Goal: Task Accomplishment & Management: Manage account settings

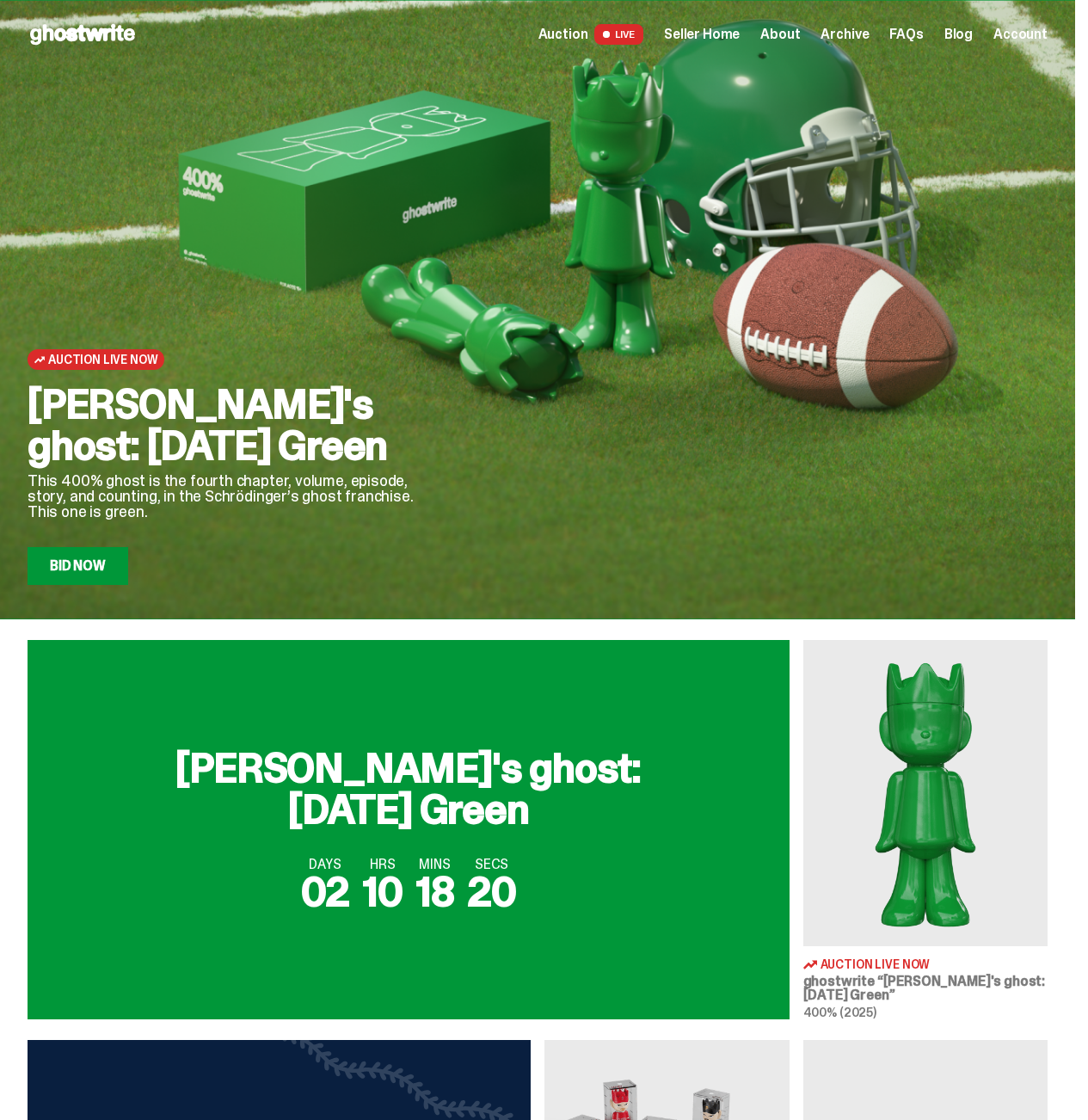
click at [53, 556] on link "Bid Now" at bounding box center [77, 566] width 100 height 38
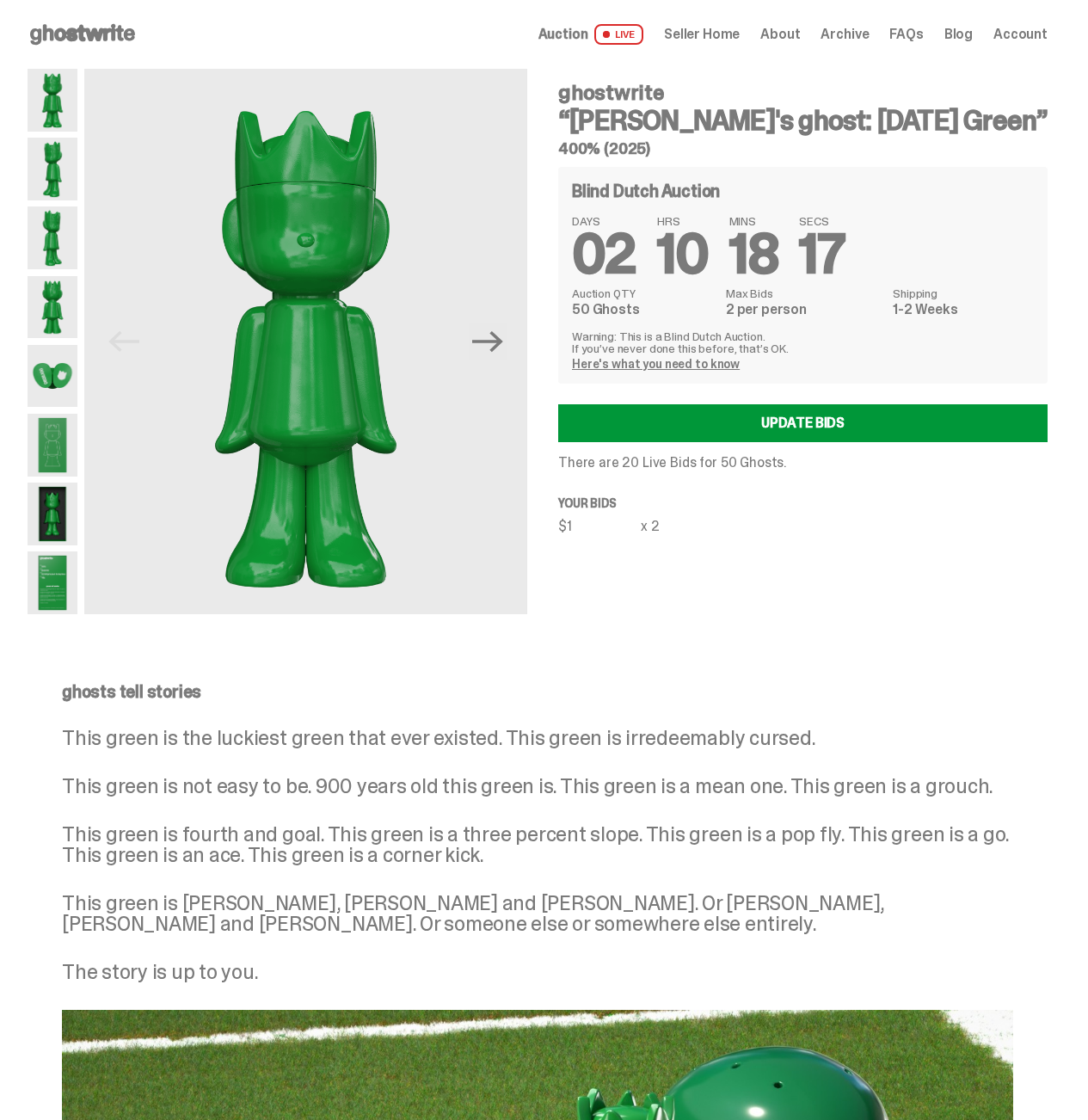
click at [77, 331] on img at bounding box center [53, 308] width 50 height 63
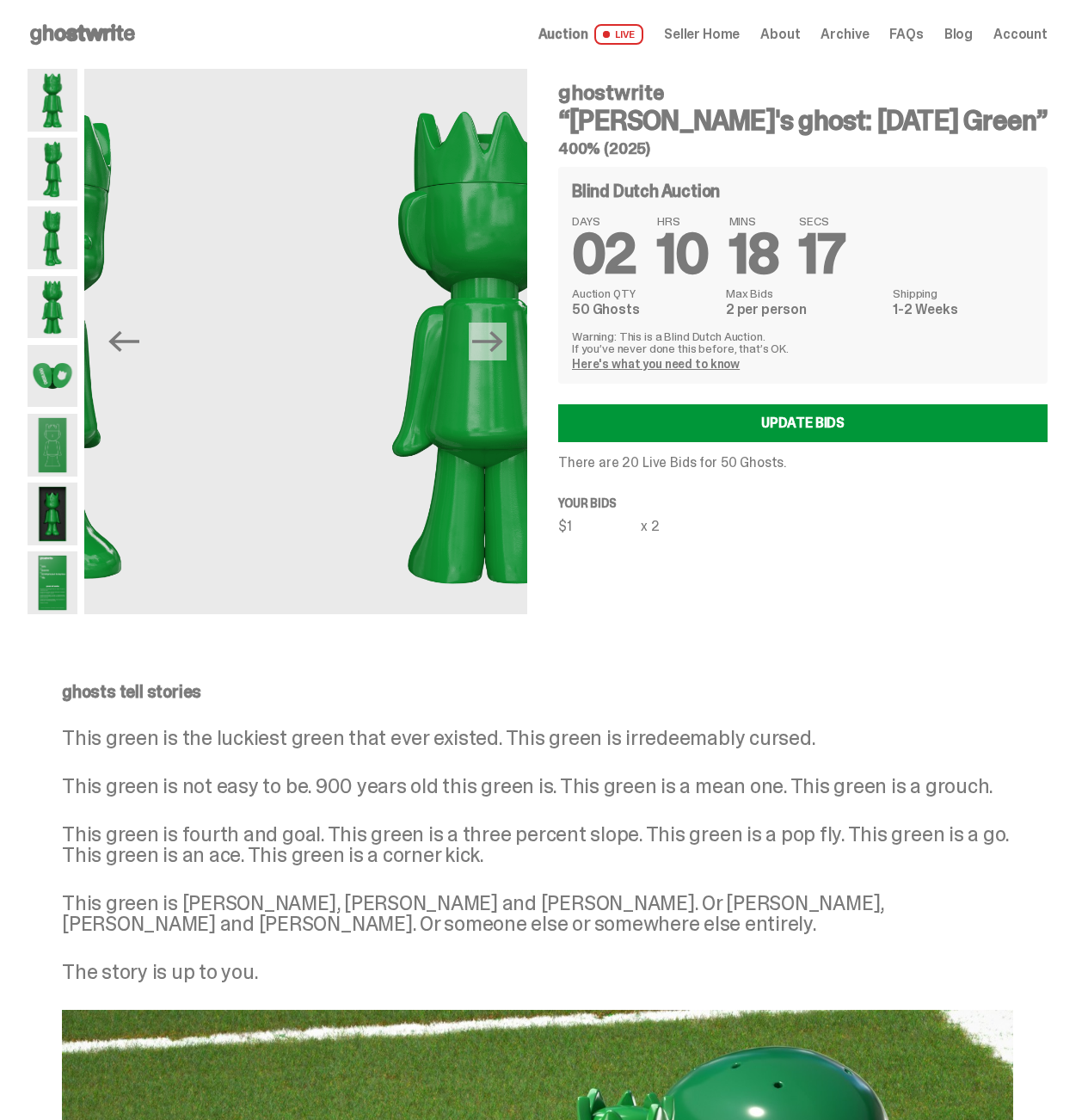
click at [77, 375] on img at bounding box center [53, 377] width 50 height 63
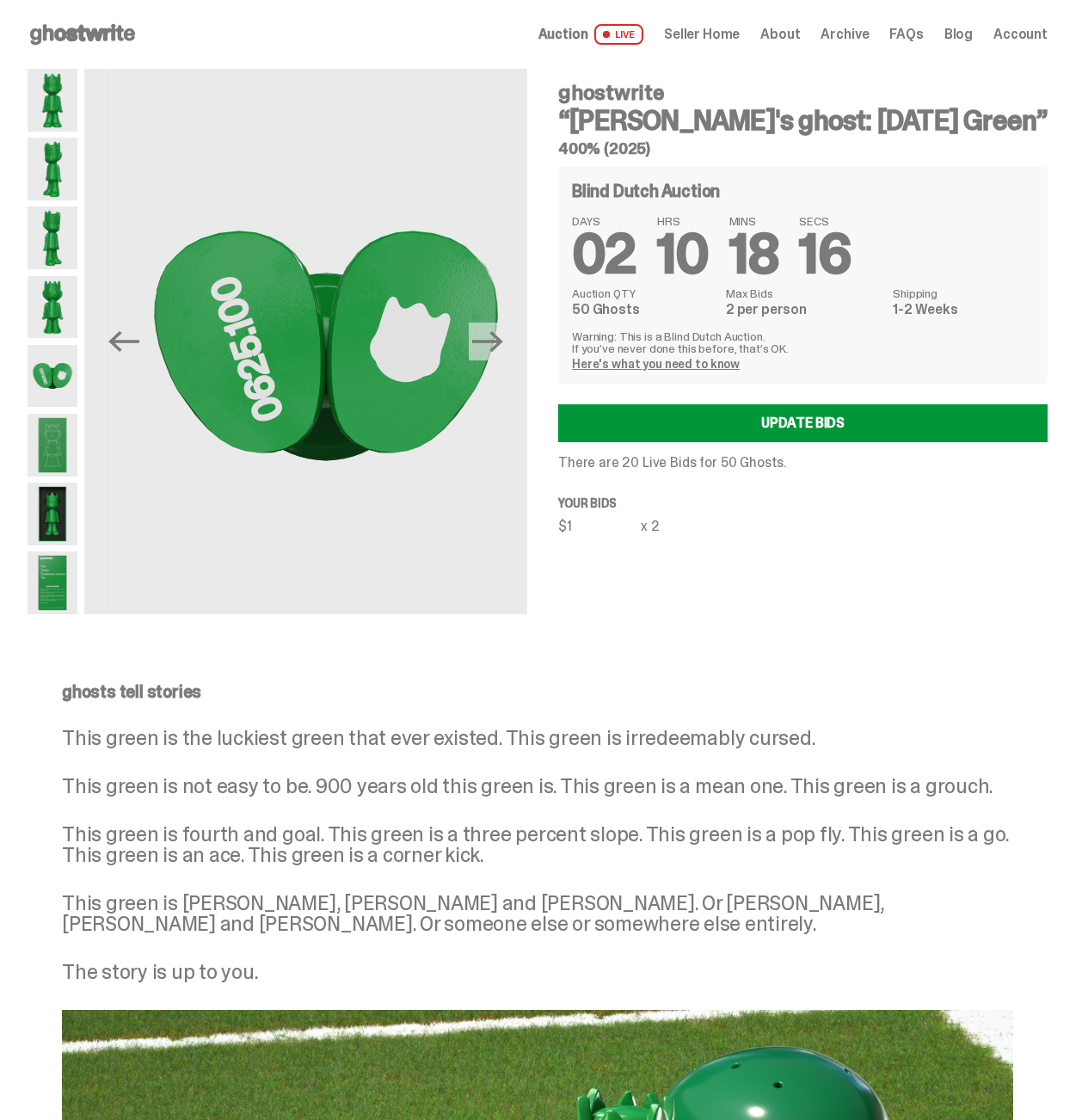
click at [59, 447] on img at bounding box center [53, 445] width 50 height 63
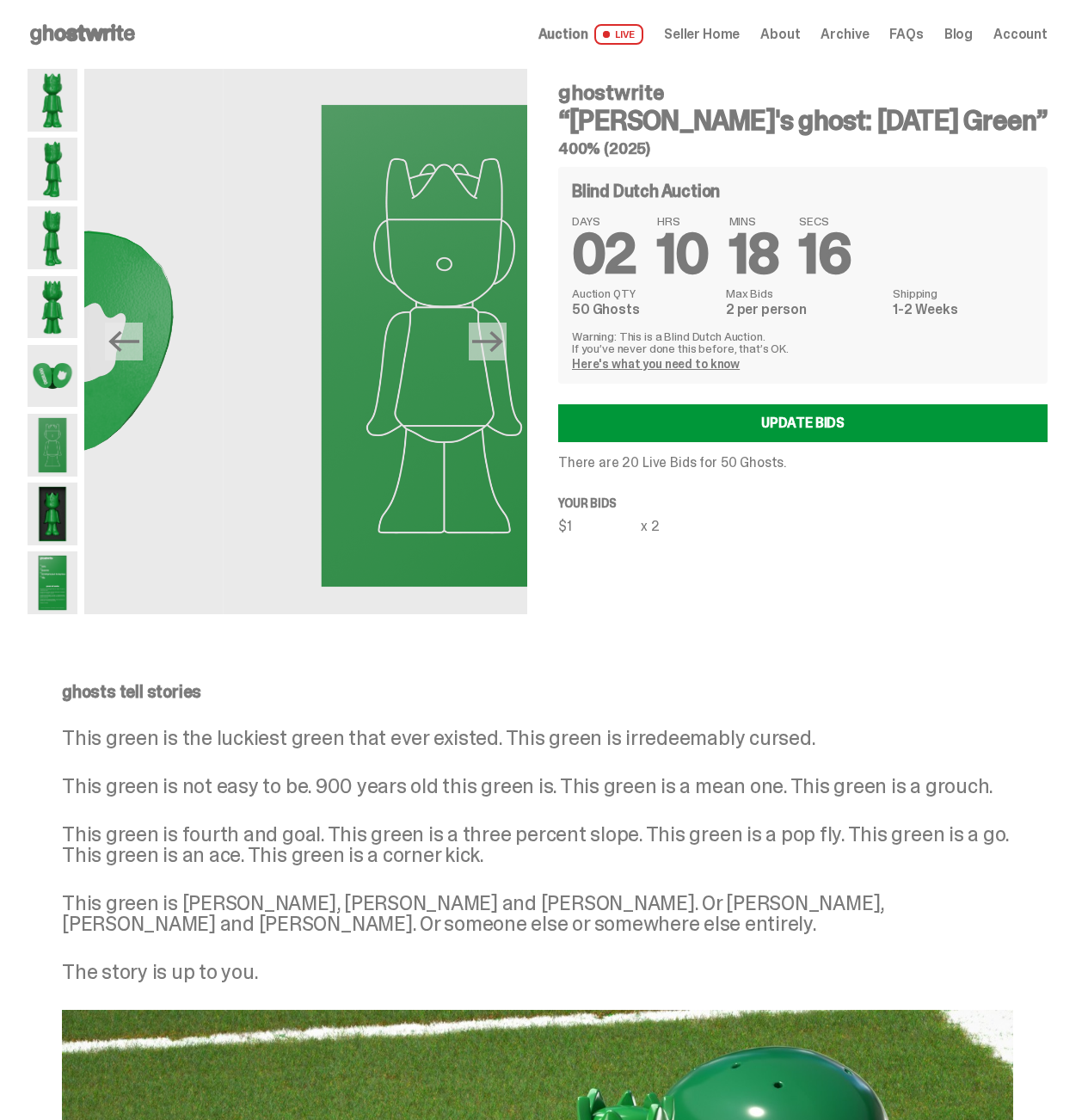
click at [59, 493] on img at bounding box center [53, 514] width 50 height 63
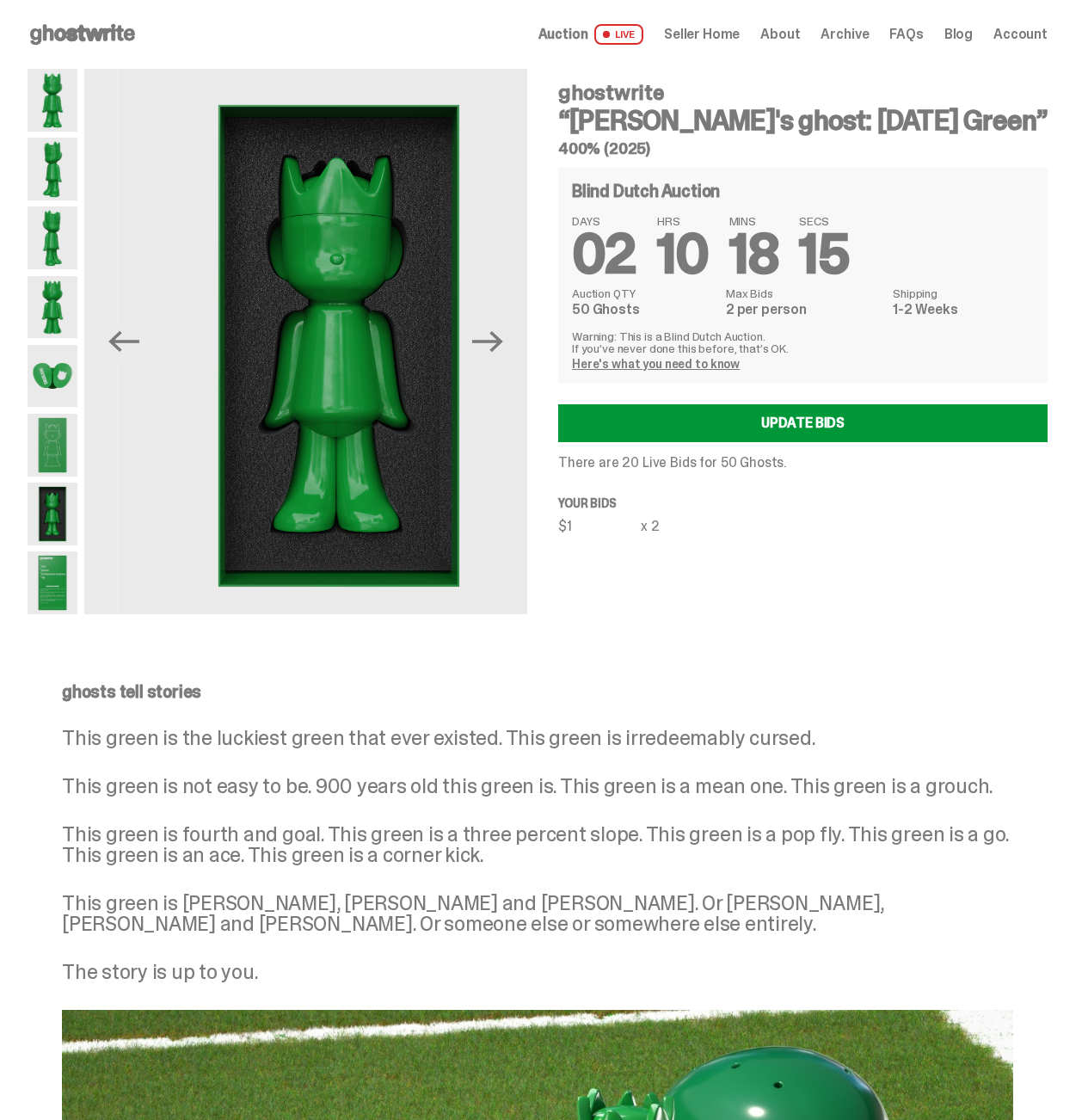
click at [65, 579] on img at bounding box center [53, 583] width 50 height 63
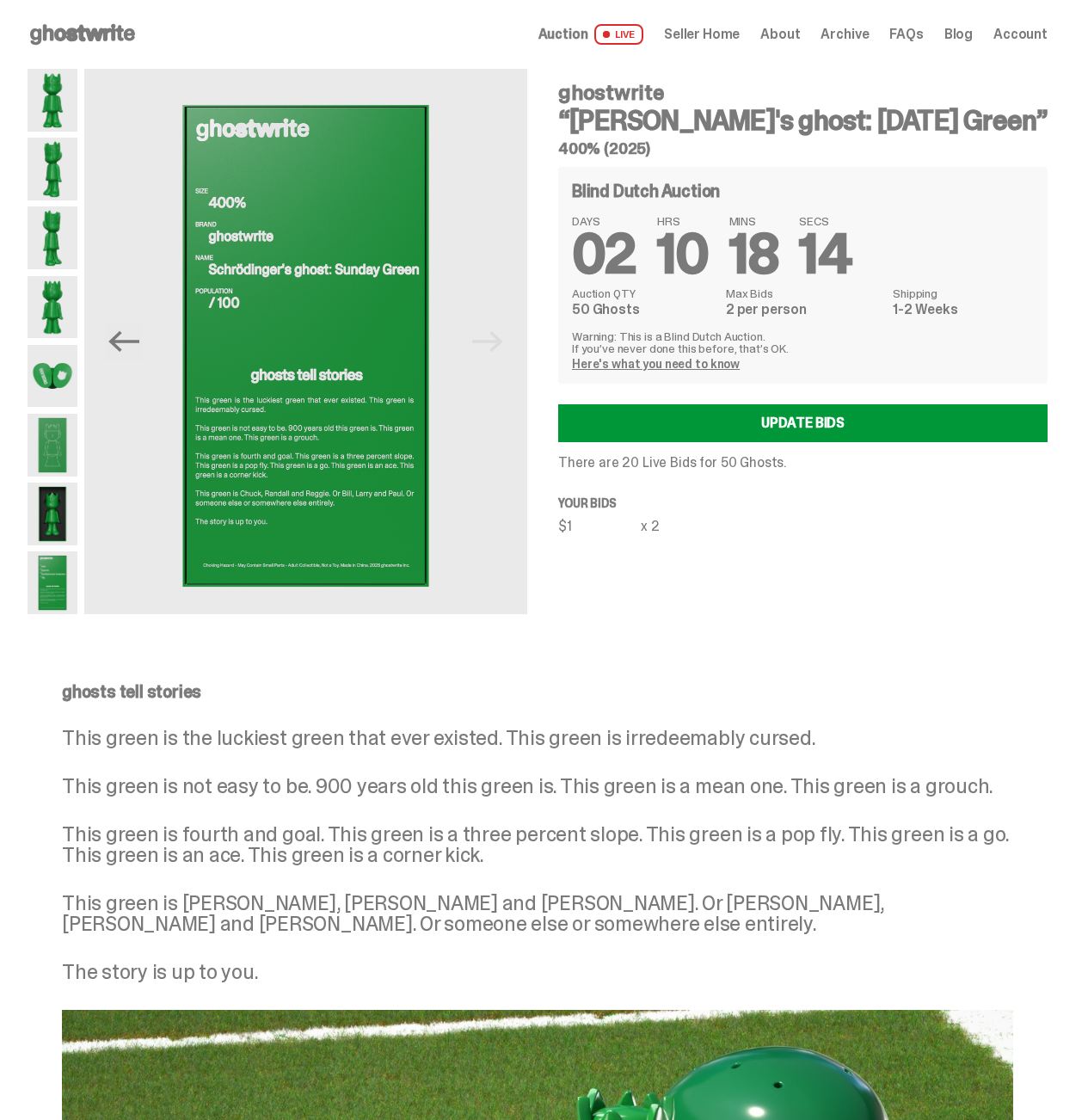
click at [59, 101] on img at bounding box center [53, 100] width 50 height 63
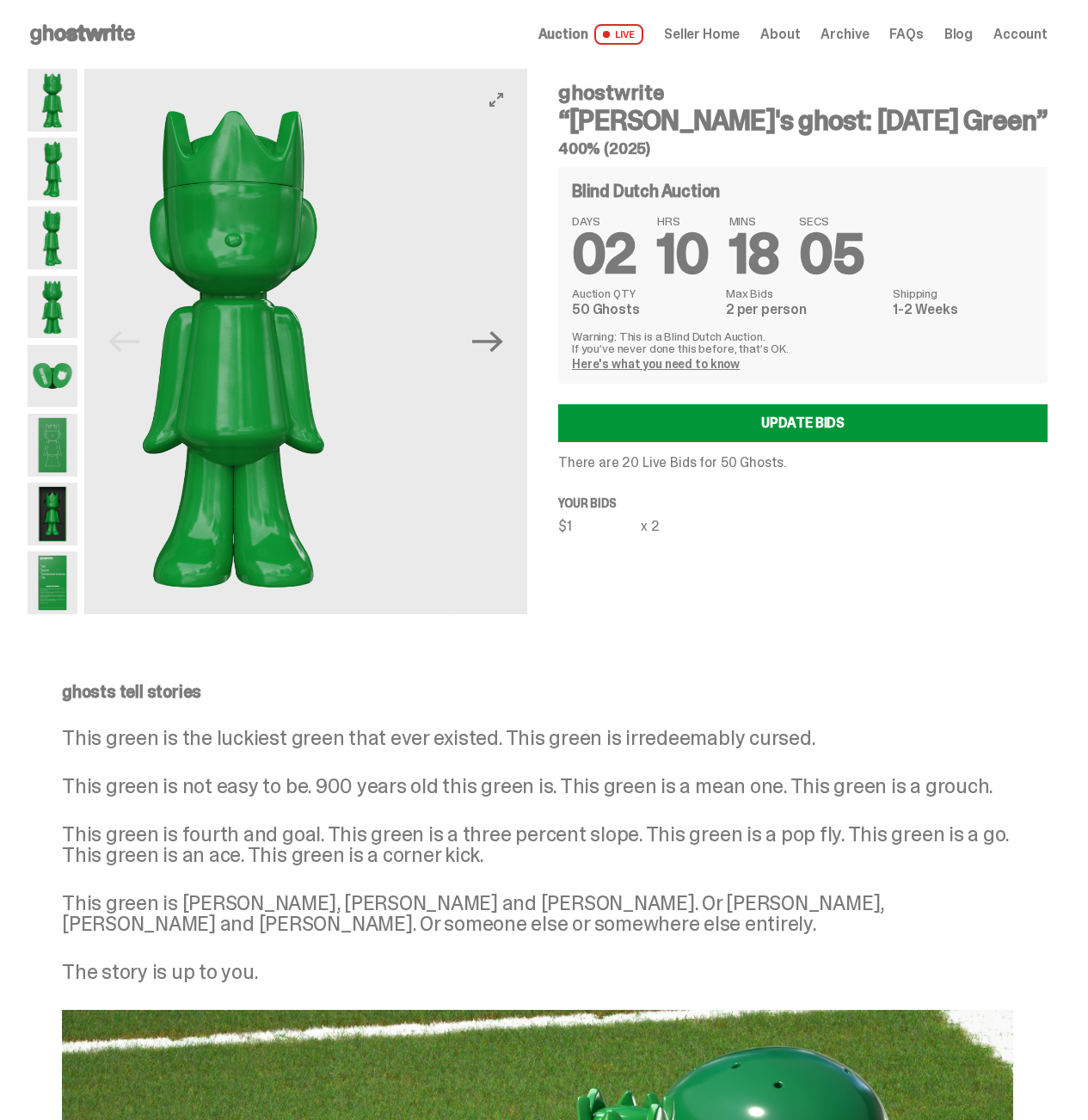
click at [131, 502] on img at bounding box center [234, 346] width 443 height 554
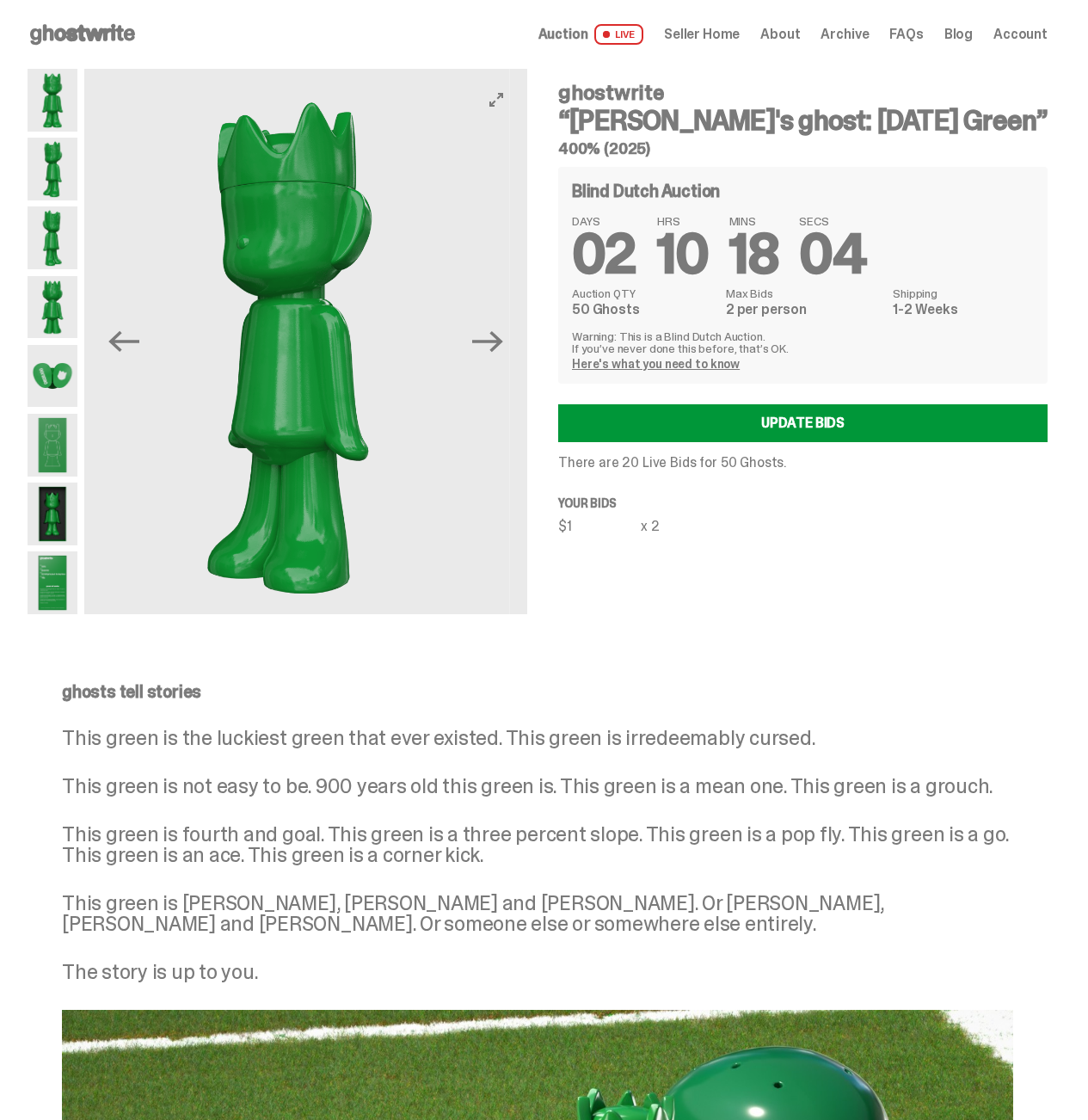
click at [116, 426] on img at bounding box center [288, 346] width 443 height 554
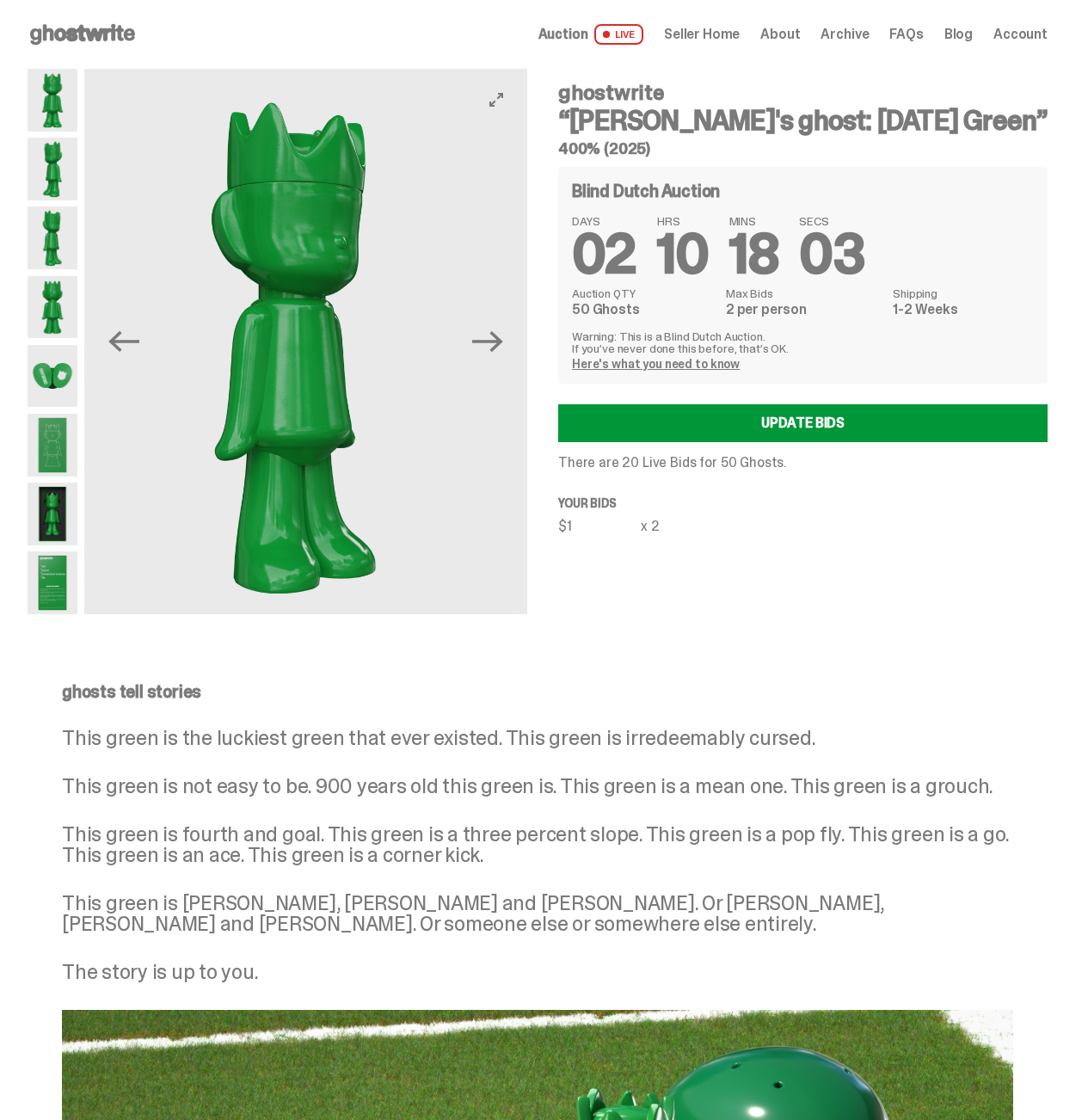
click at [72, 417] on div "Previous Next" at bounding box center [277, 341] width 500 height 546
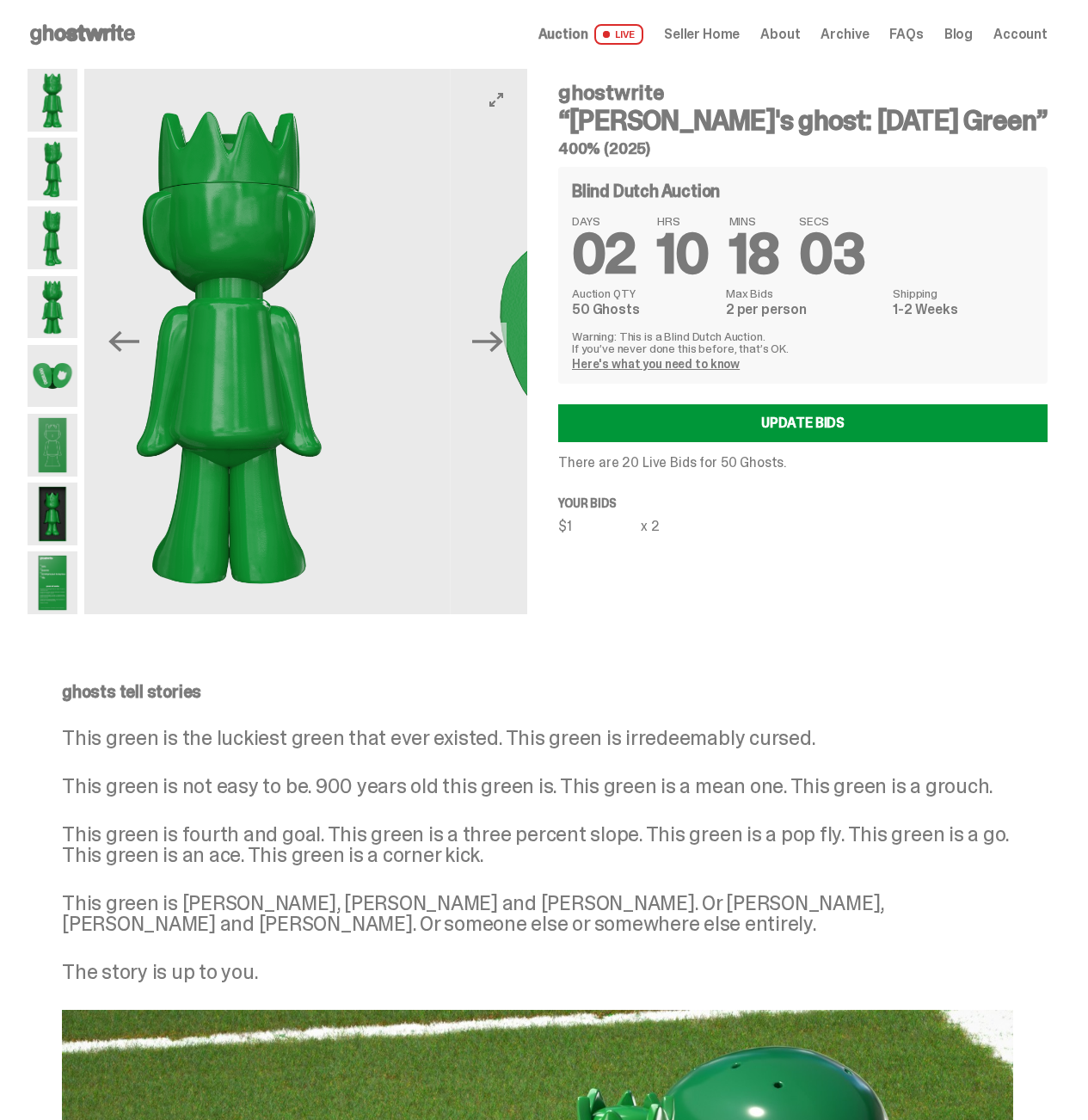
click at [294, 439] on img at bounding box center [229, 346] width 443 height 554
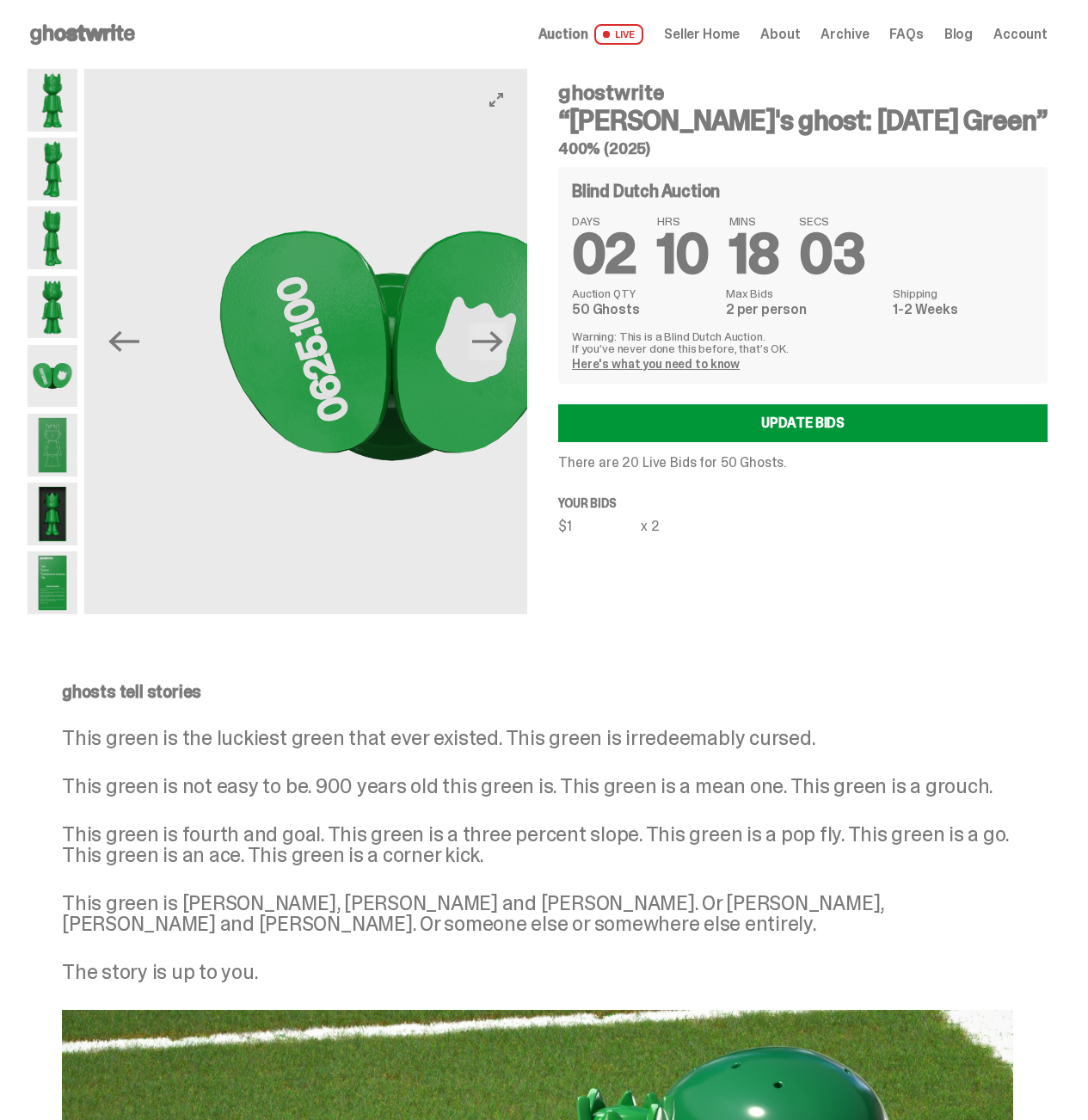
click at [170, 428] on img at bounding box center [392, 346] width 443 height 554
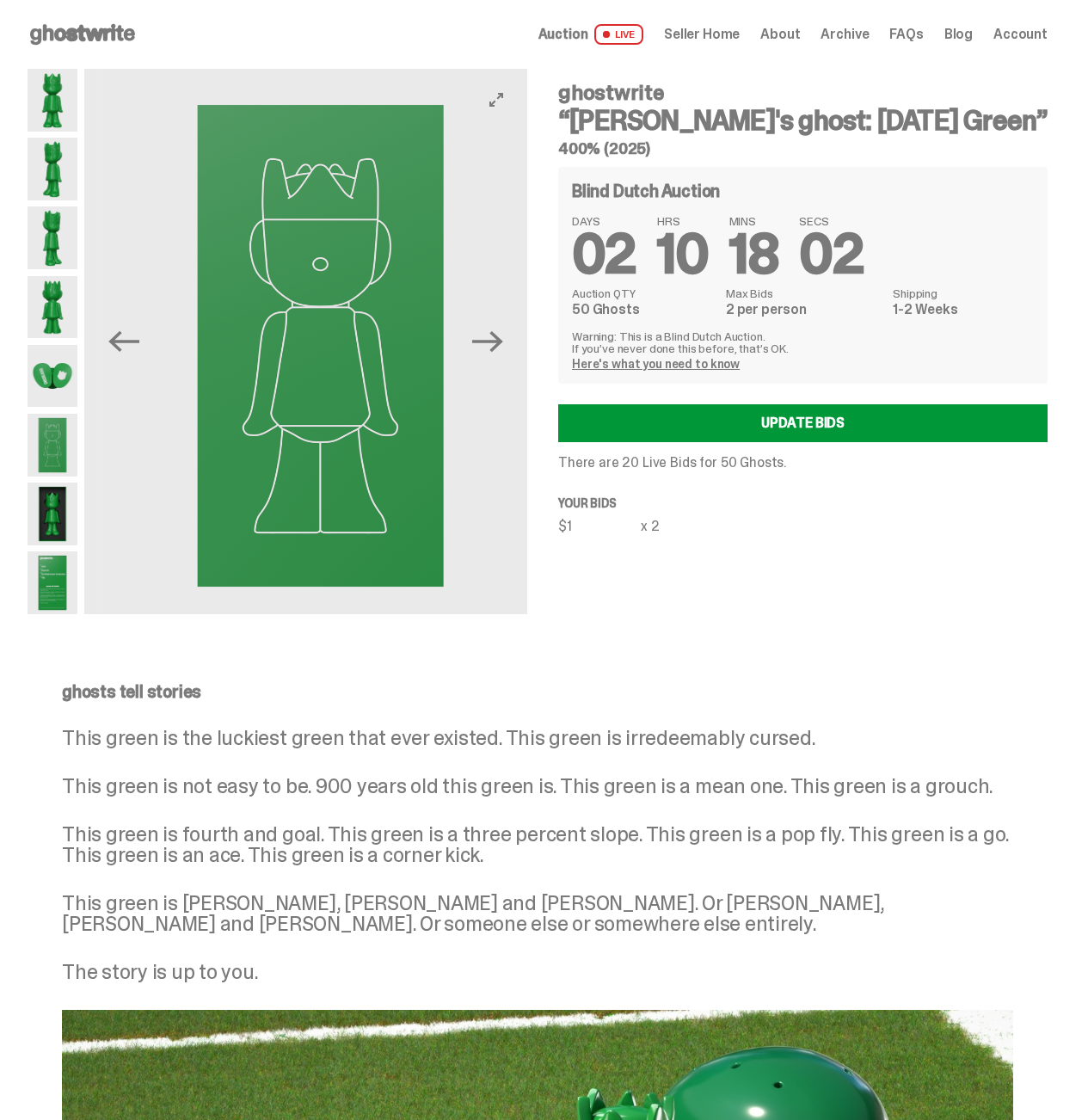
click at [130, 424] on img at bounding box center [321, 346] width 443 height 554
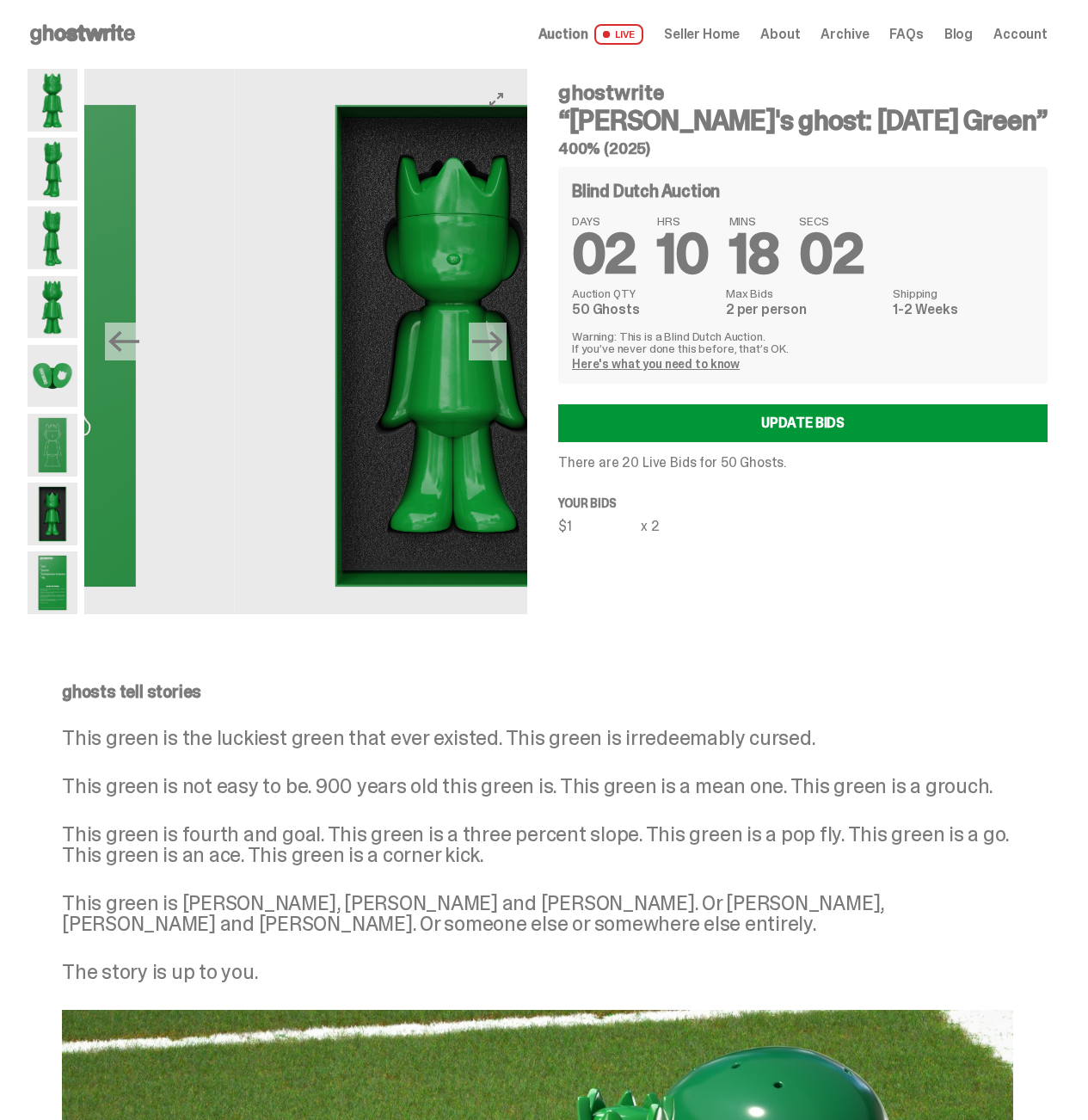
click at [89, 402] on div "Previous Next" at bounding box center [277, 341] width 500 height 546
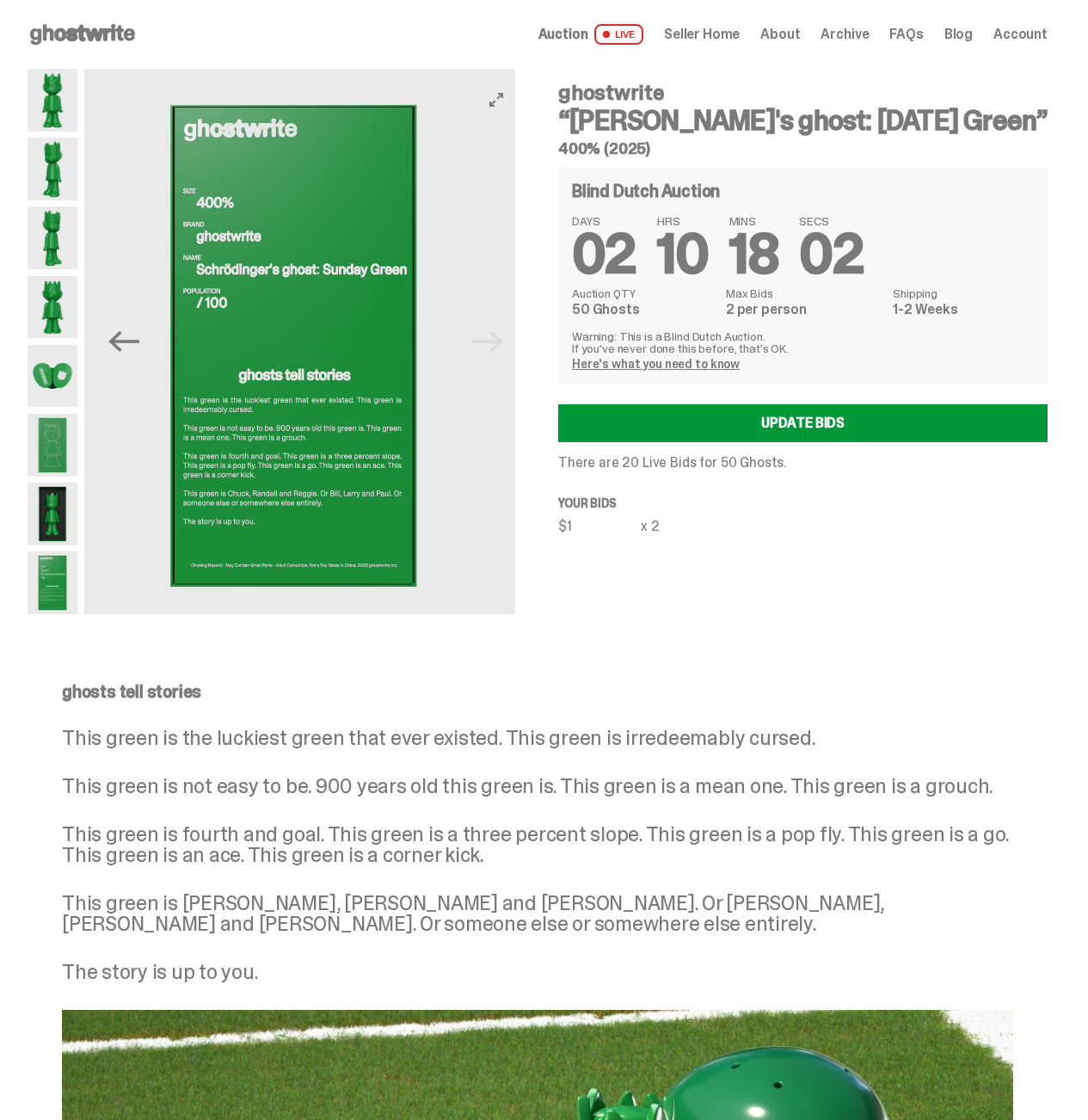
click at [22, 407] on div "ghostwrite “Schrödinger's ghost: Sunday Green” 400% (2025) Previous Next ghostw…" at bounding box center [537, 358] width 1075 height 580
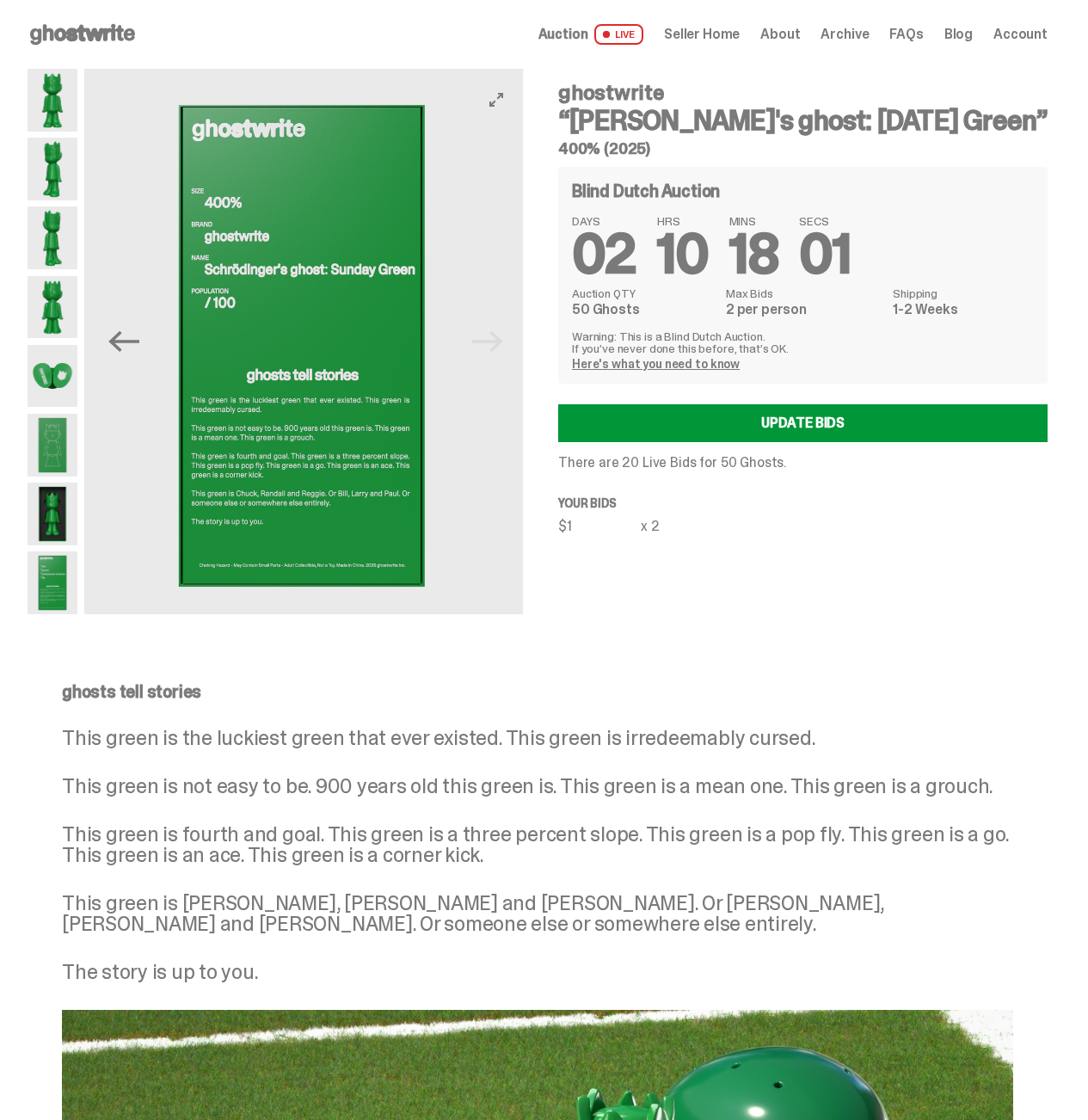
click at [348, 418] on img at bounding box center [302, 346] width 443 height 554
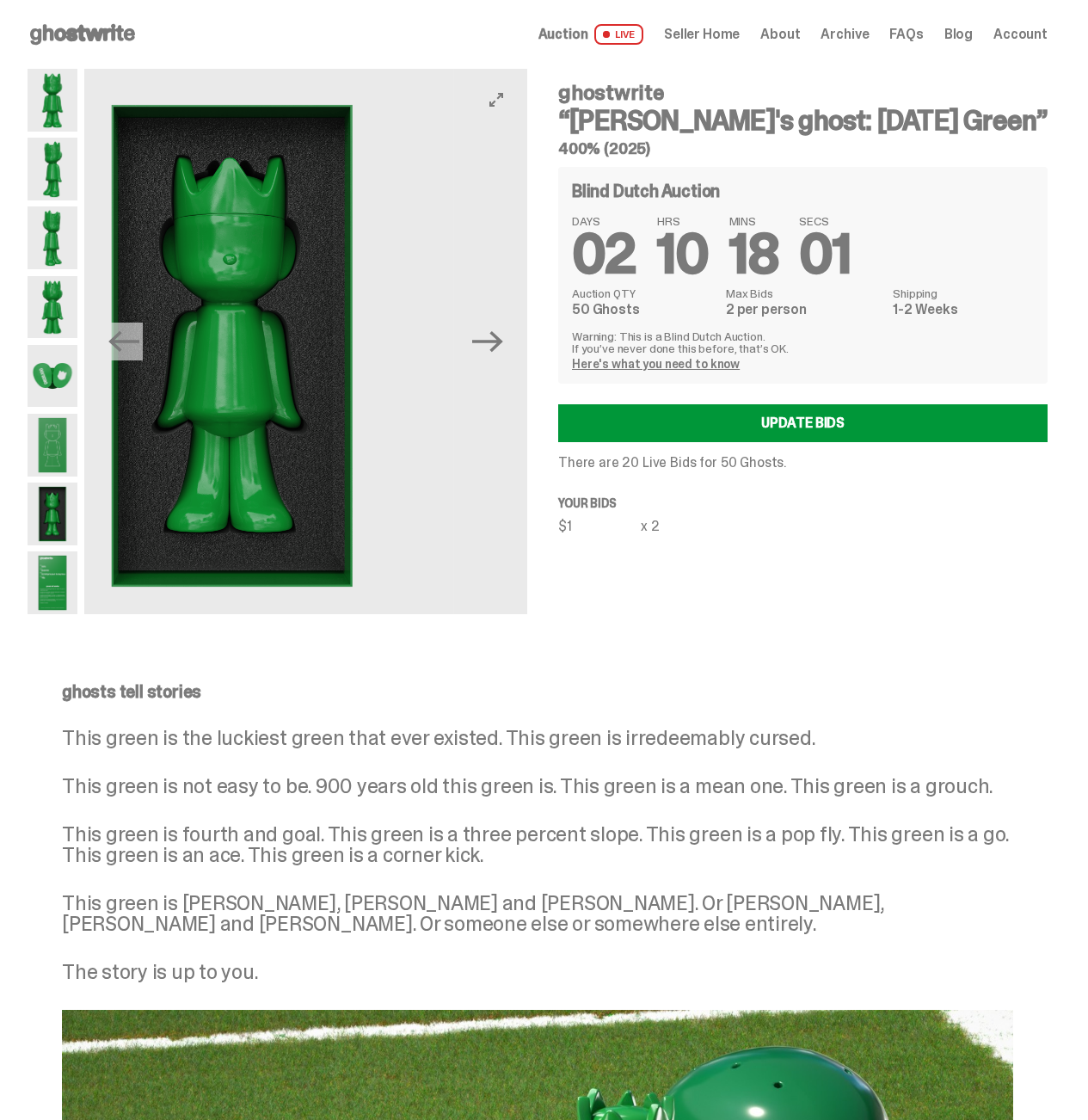
click at [335, 418] on img at bounding box center [232, 346] width 443 height 554
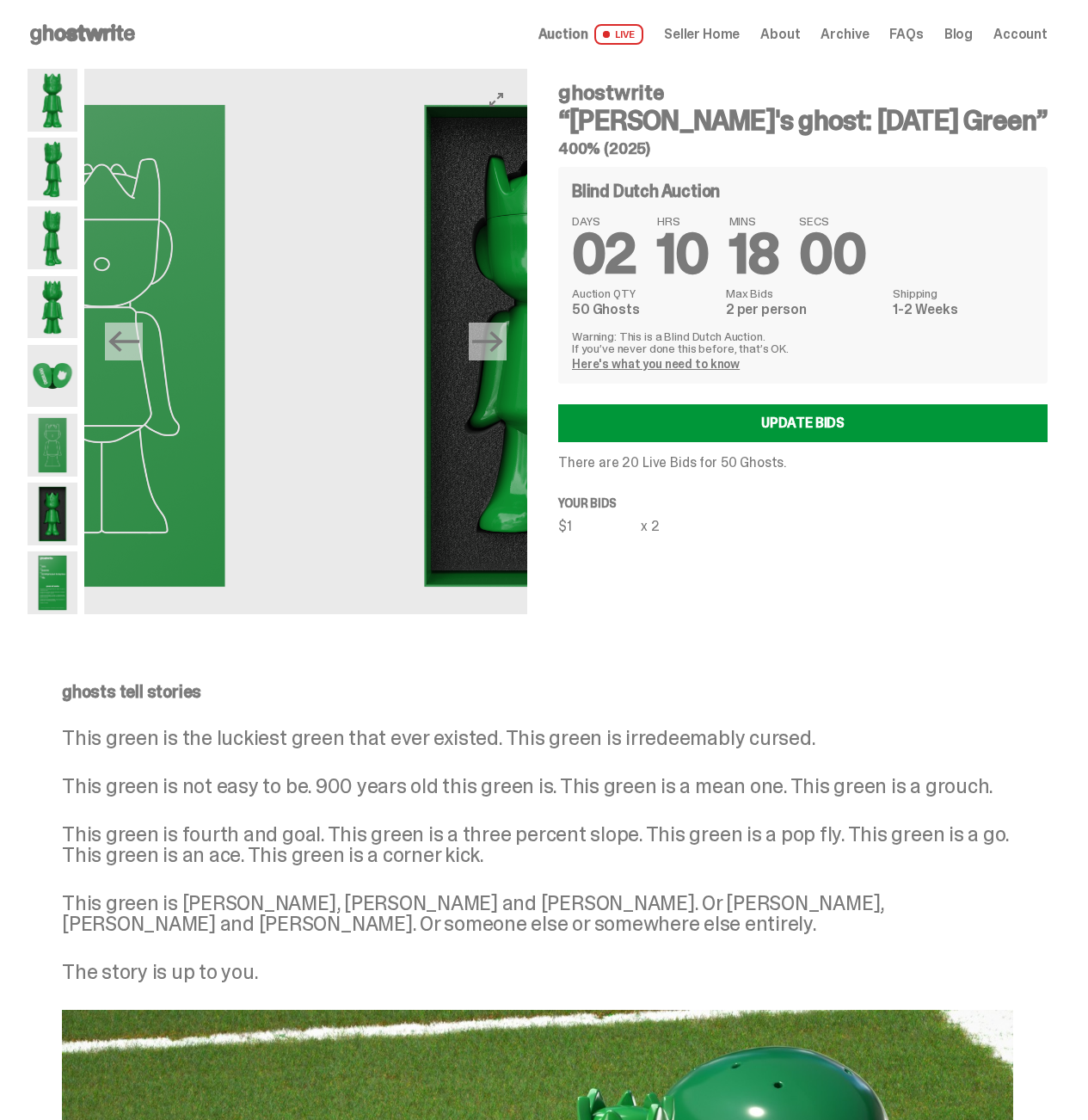
click at [323, 417] on img at bounding box center [102, 346] width 443 height 554
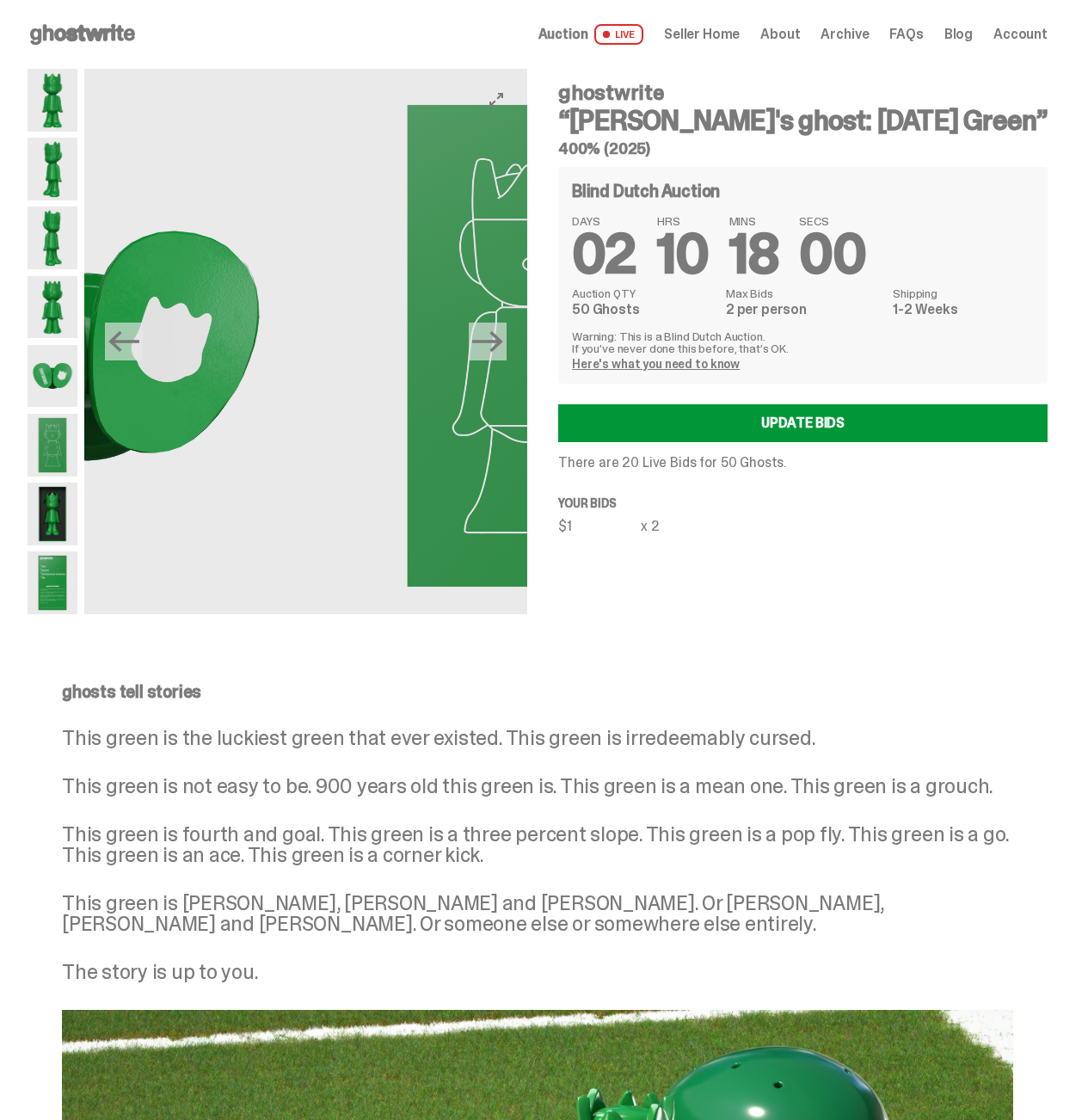
click at [309, 423] on img at bounding box center [88, 346] width 443 height 554
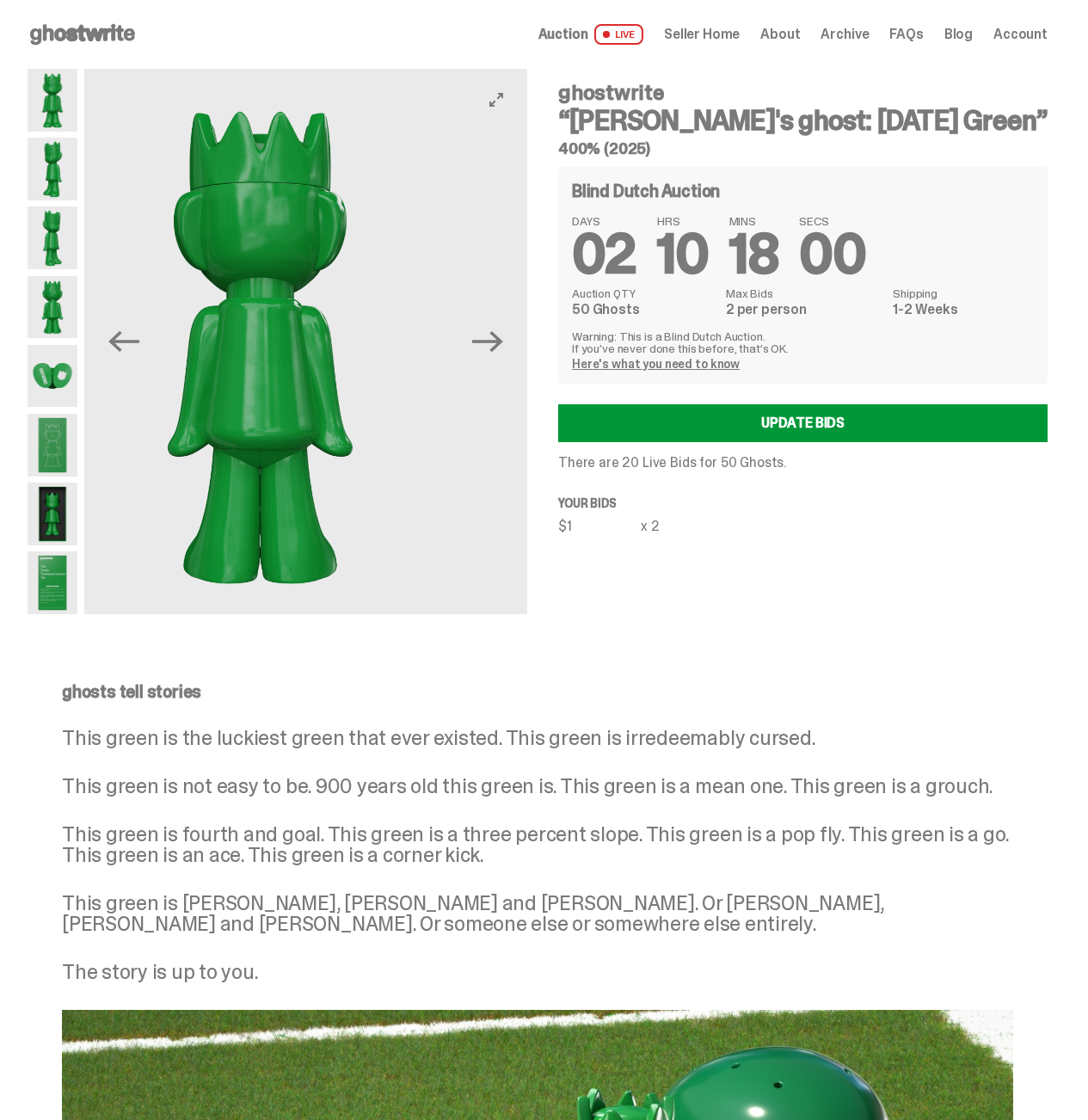
click at [435, 420] on img at bounding box center [261, 346] width 443 height 554
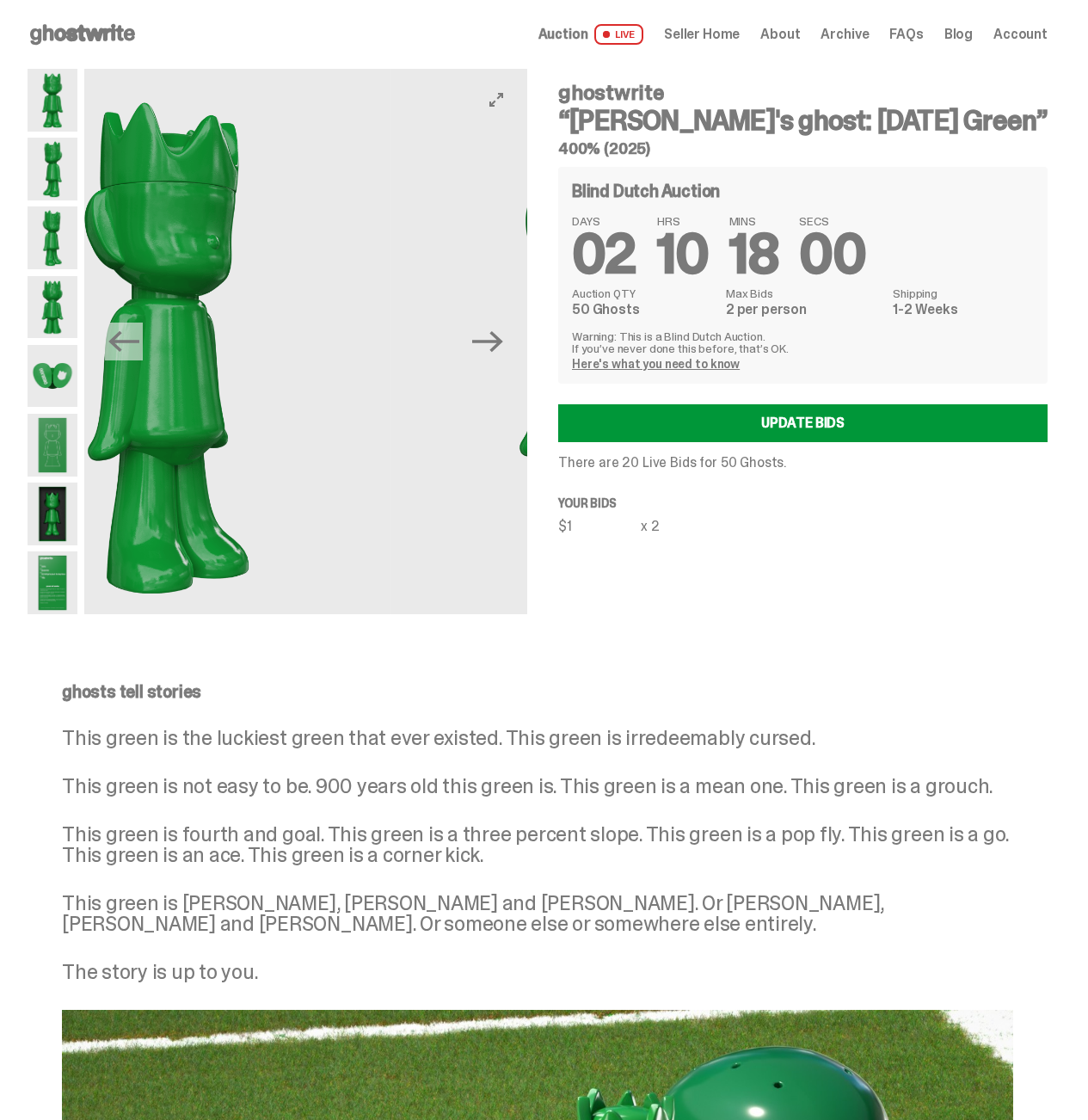
click at [391, 416] on img at bounding box center [169, 346] width 443 height 554
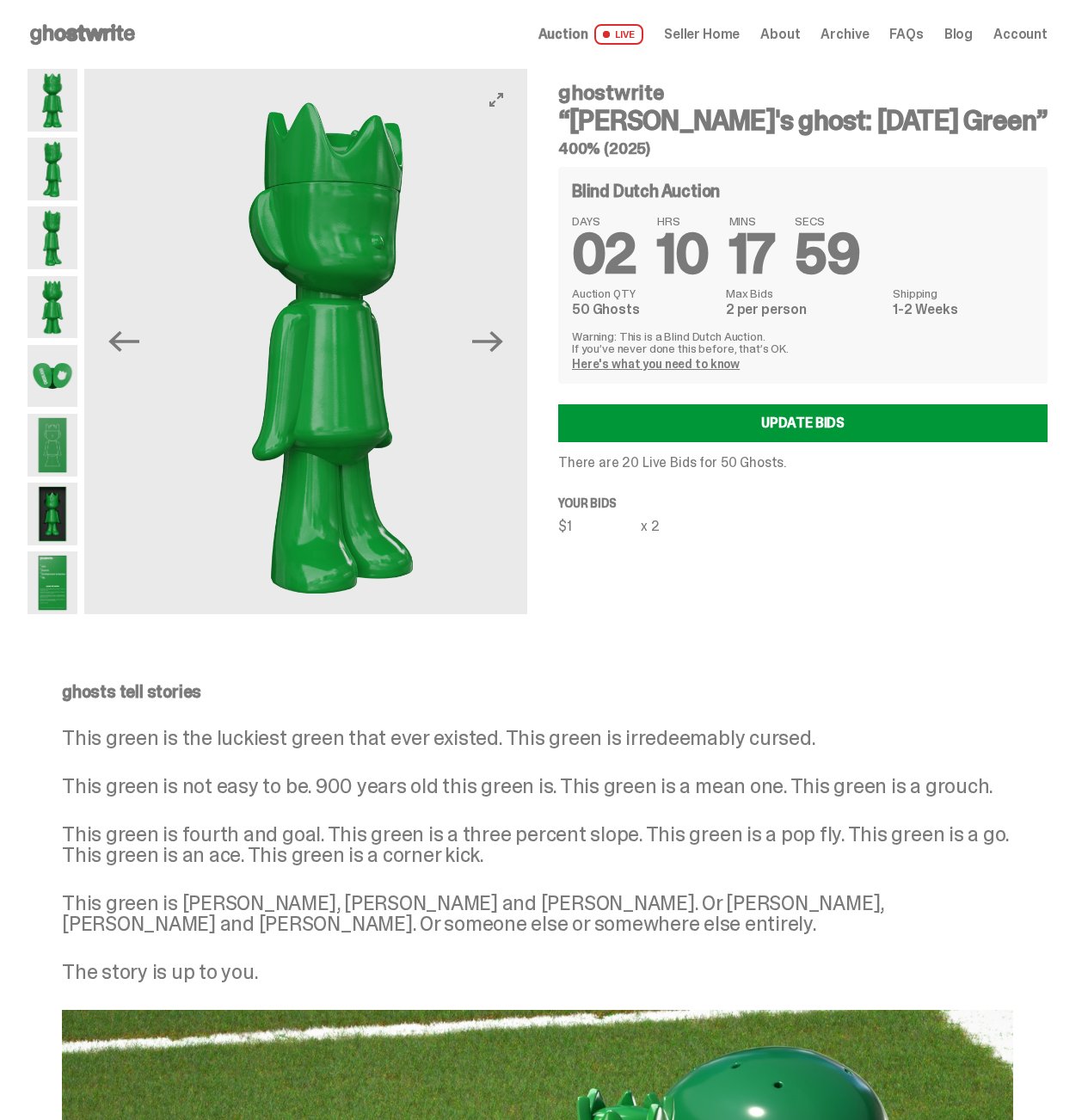
click at [398, 412] on img at bounding box center [333, 346] width 443 height 554
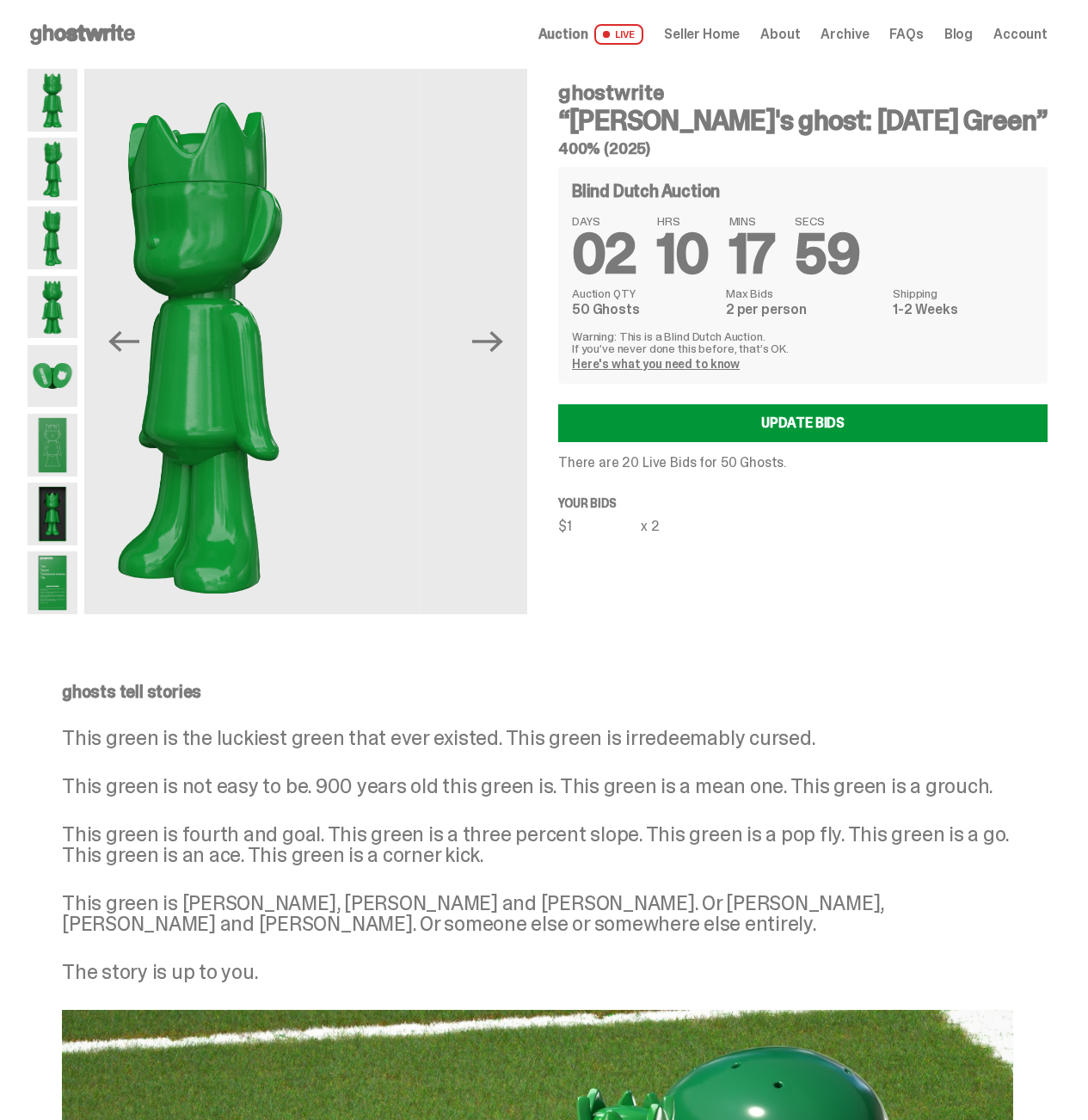
click at [420, 416] on img at bounding box center [200, 346] width 443 height 554
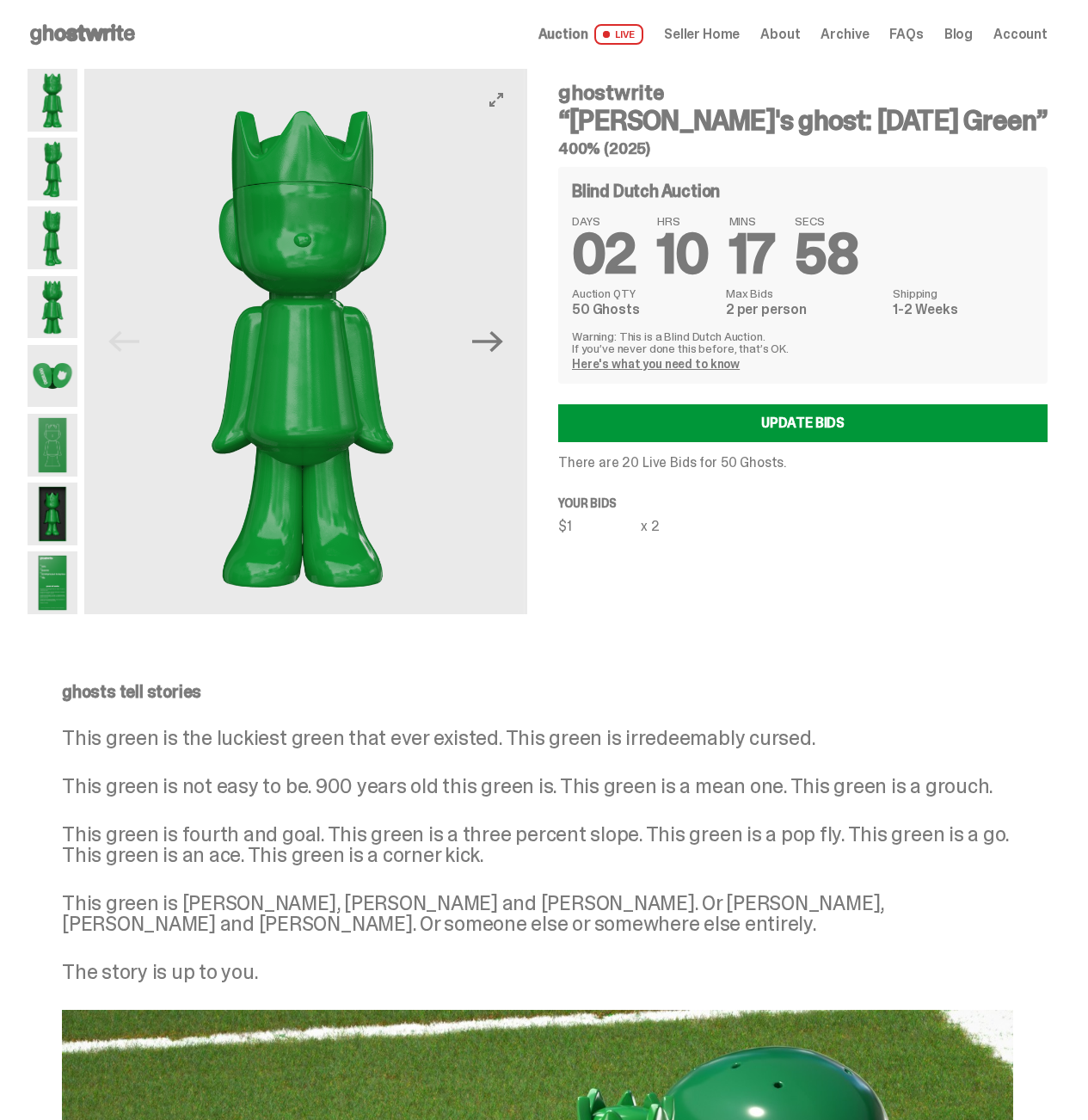
click at [564, 446] on div "Previous Next ghostwrite “Schrödinger's ghost: Sunday Green” 400% (2025) Blind …" at bounding box center [538, 358] width 1020 height 580
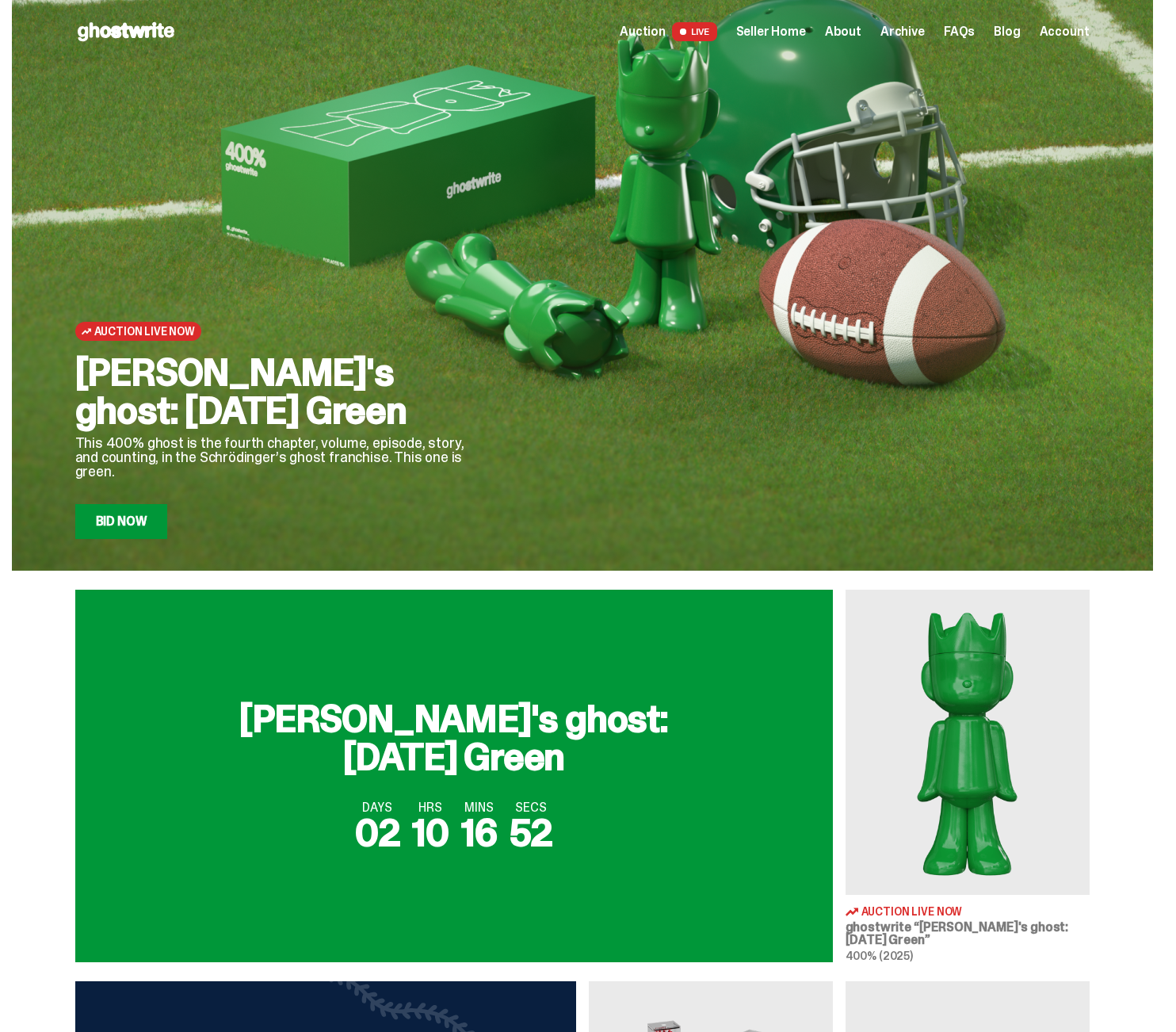
click at [805, 33] on span "Seller Home" at bounding box center [770, 32] width 70 height 12
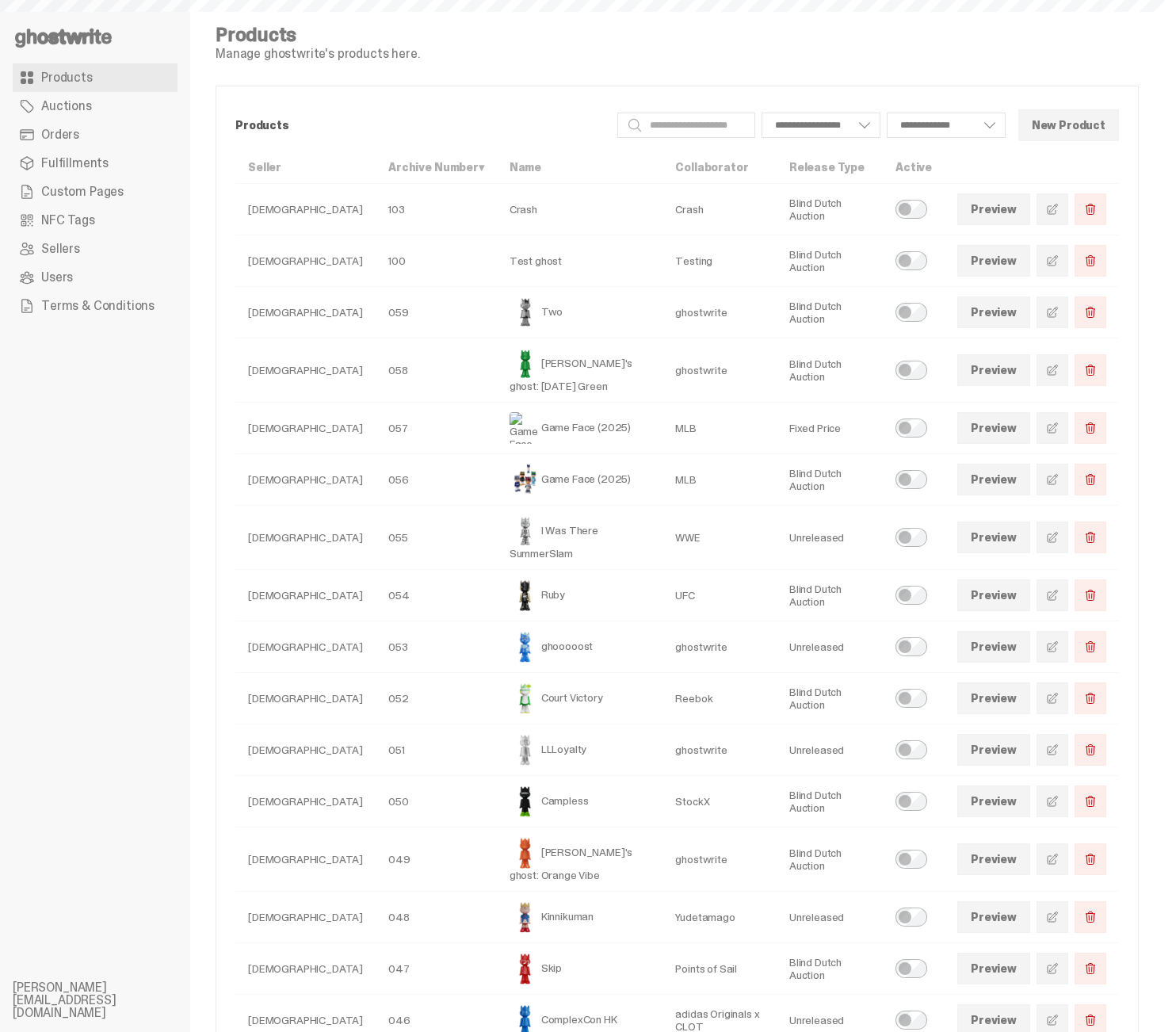
select select
click at [98, 75] on link "Products" at bounding box center [94, 77] width 165 height 28
click at [1049, 311] on link at bounding box center [1052, 313] width 32 height 32
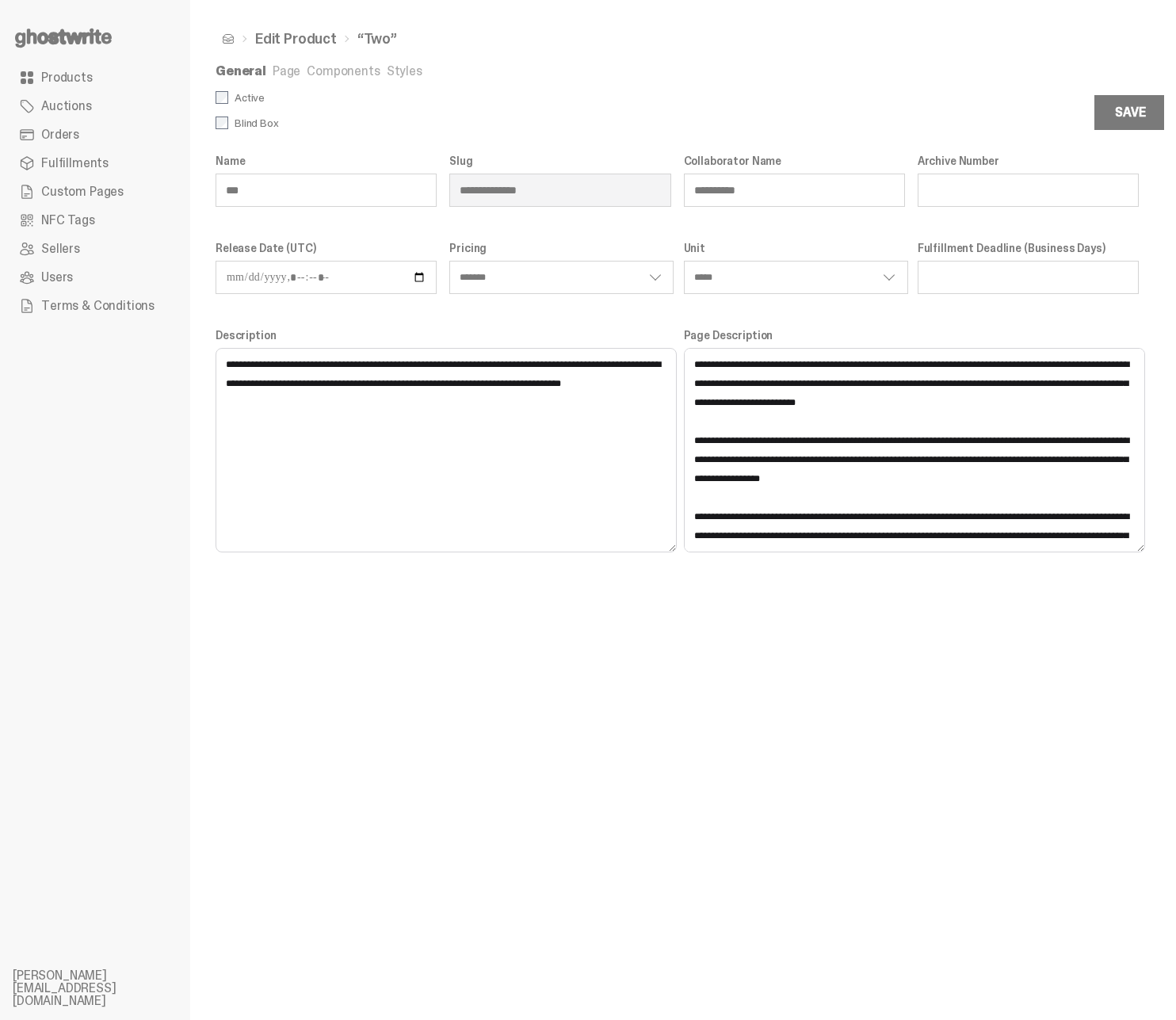
click at [863, 594] on div "**********" at bounding box center [677, 510] width 974 height 1020
select select "*******"
select select "*****"
select select "*******"
select select "*****"
